Goal: Transaction & Acquisition: Subscribe to service/newsletter

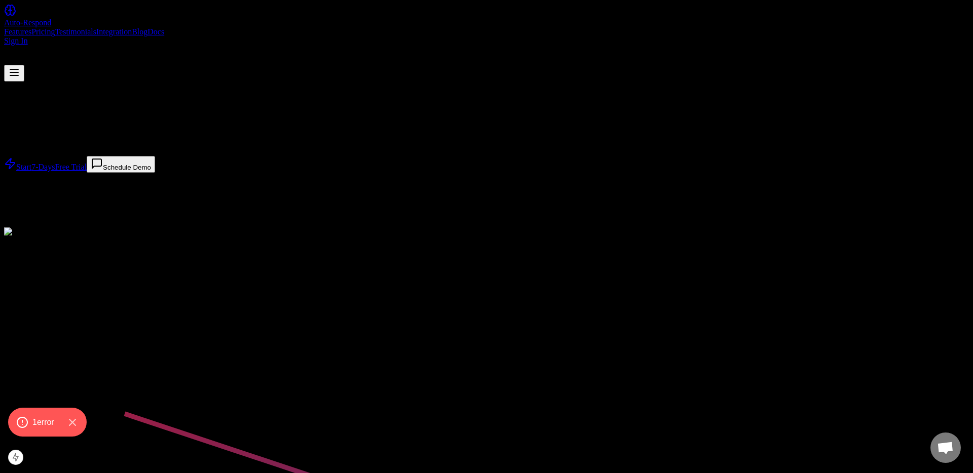
click at [87, 171] on link "Start 7-Days Free Trial" at bounding box center [45, 167] width 83 height 9
